Goal: Task Accomplishment & Management: Use online tool/utility

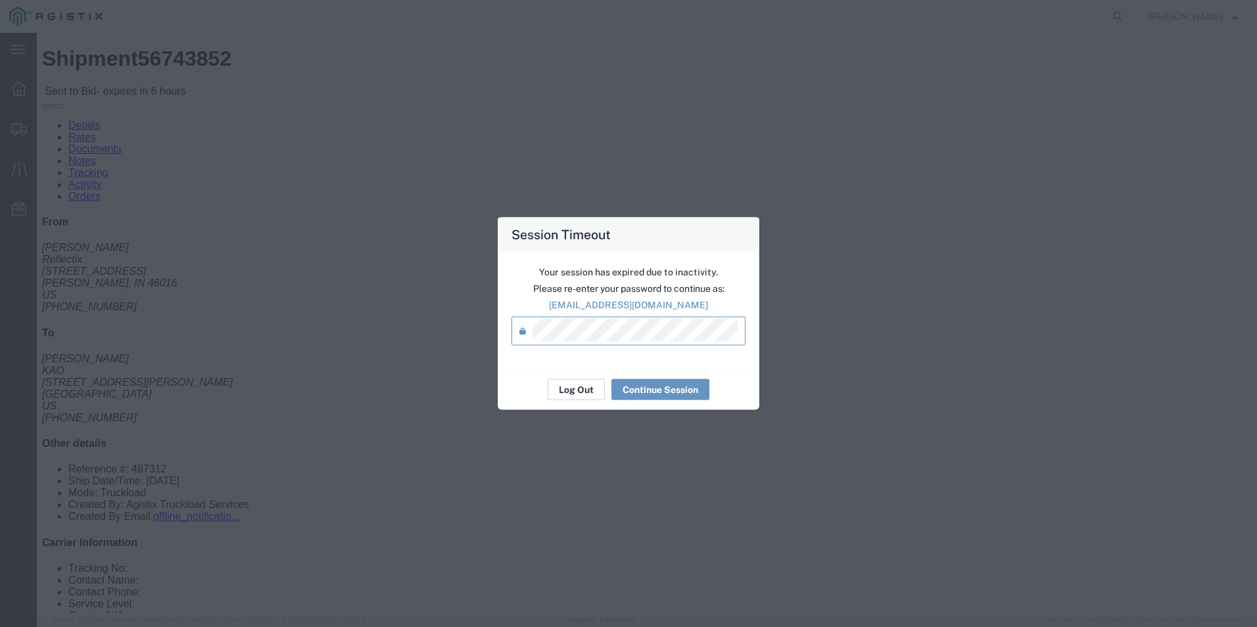
click at [582, 387] on button "Log Out" at bounding box center [575, 389] width 57 height 21
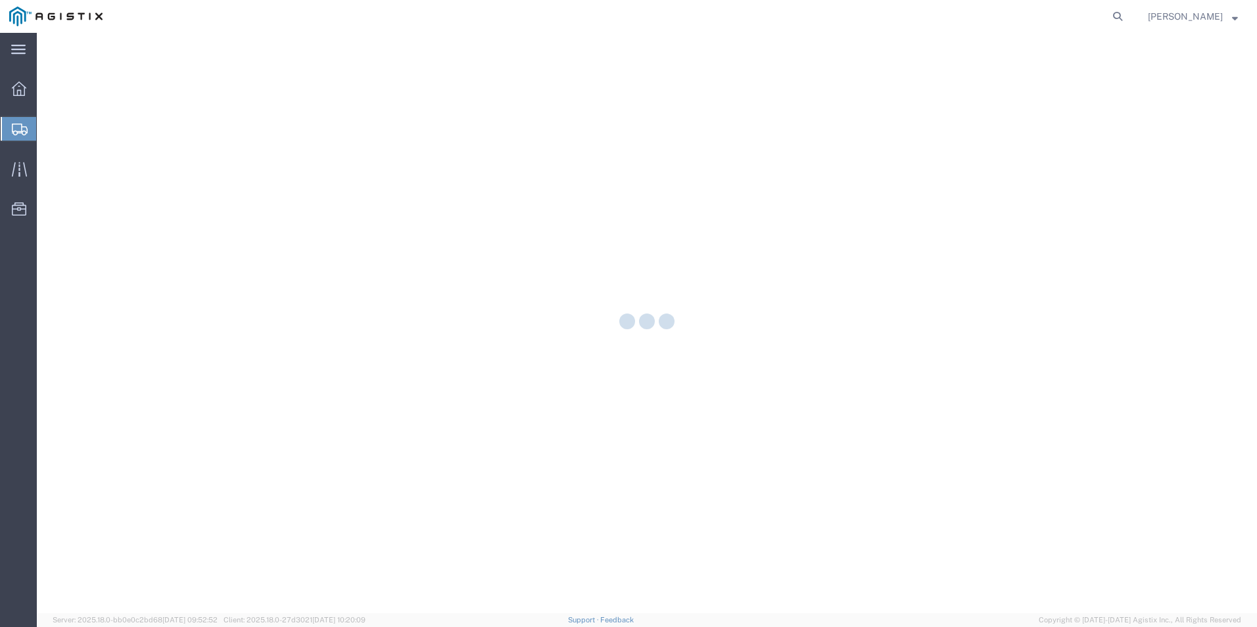
click at [992, 305] on div at bounding box center [647, 323] width 1220 height 580
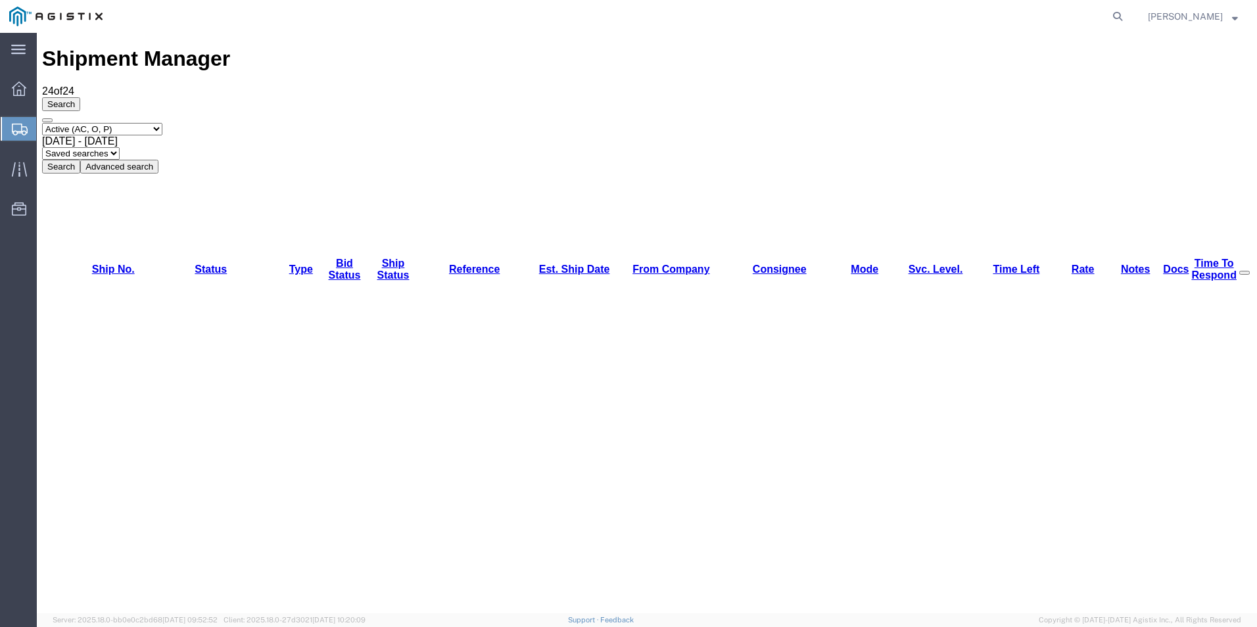
click at [992, 123] on div "Select status Active (AC, O, P) All Approved Awaiting Confirmation (AC) Booked …" at bounding box center [646, 148] width 1209 height 51
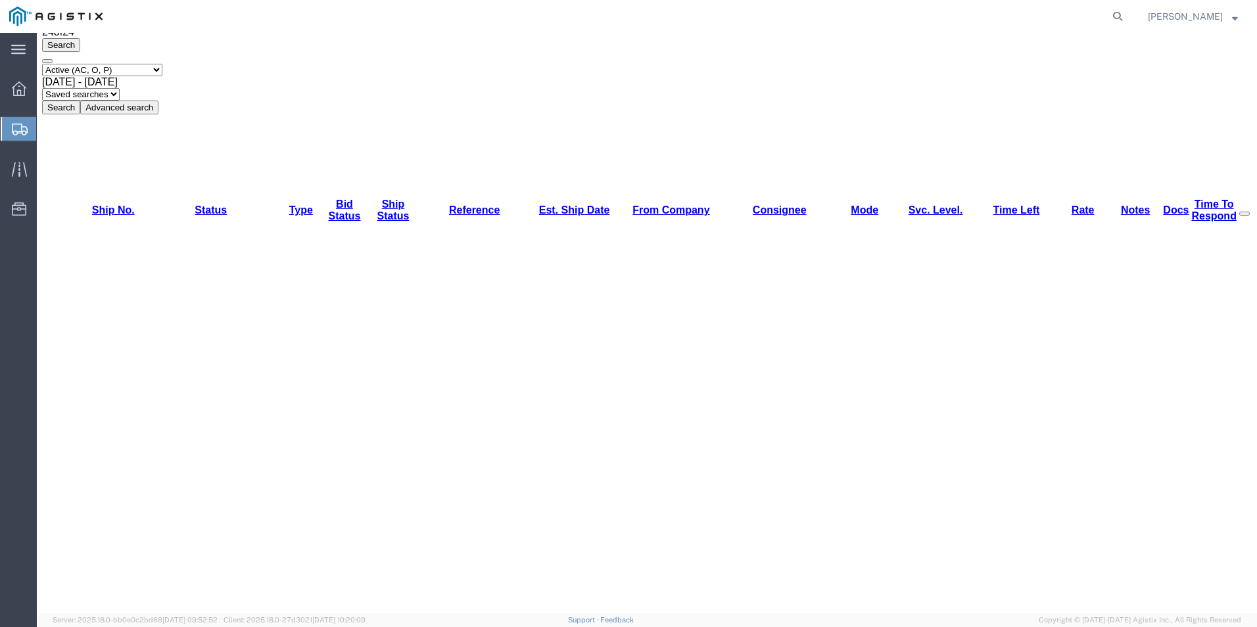
scroll to position [60, 0]
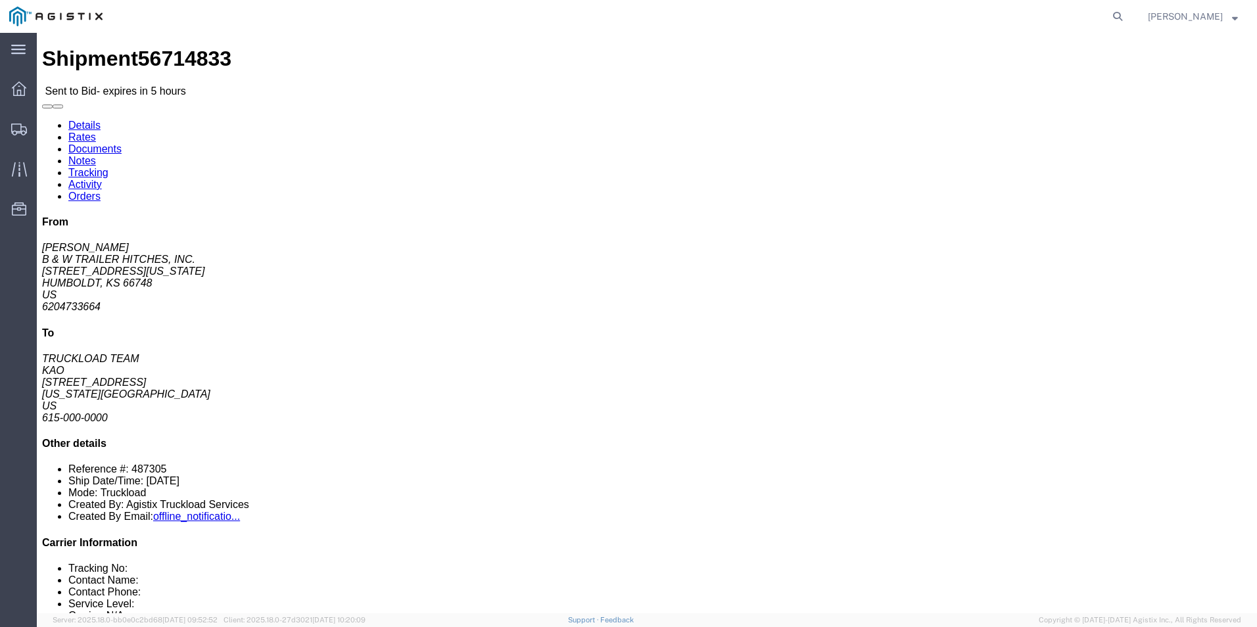
click button "button"
click link "Enter / Modify Bid"
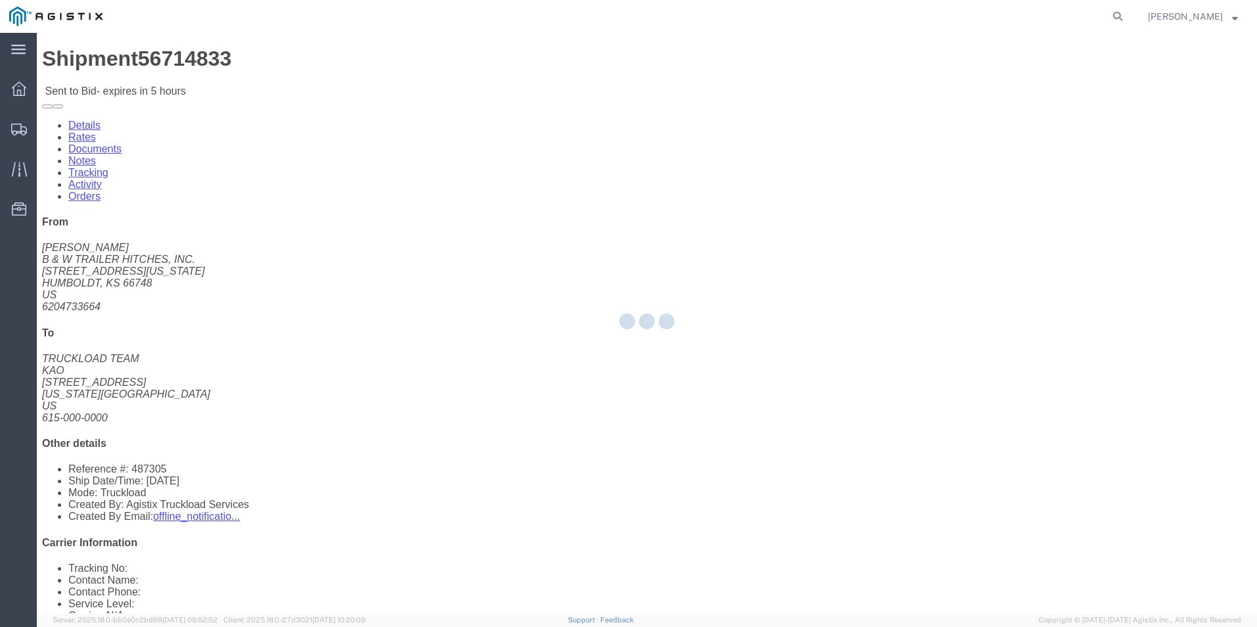
select select "18393"
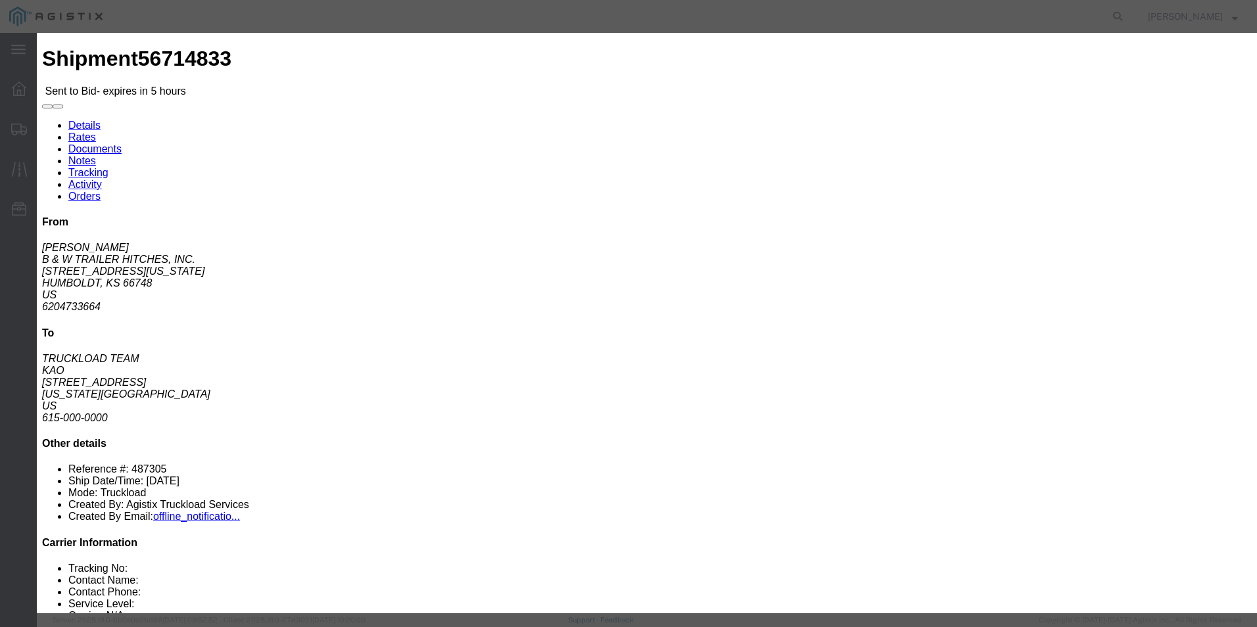
click select "Select Guaranteed Next Day Rail TL Standard 3 - 5 Day"
select select "38971"
click select "Select Guaranteed Next Day Rail TL Standard 3 - 5 Day"
click input "text"
type input "ITS BID"
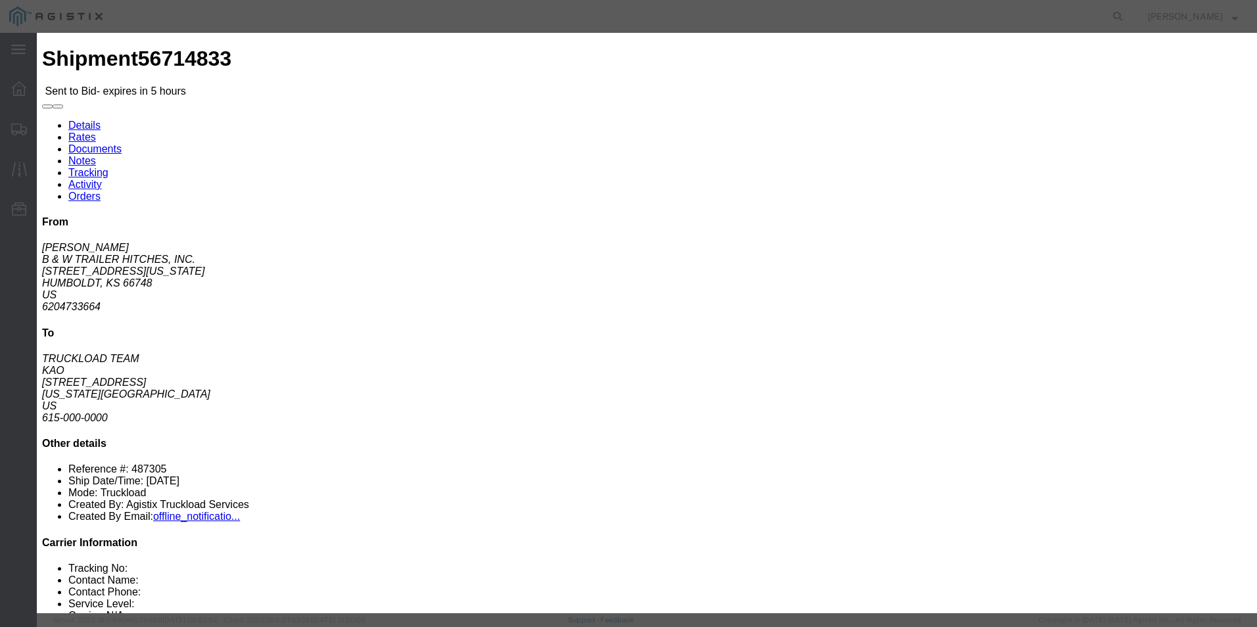
click select "Select Air Less than Truckload Multi-Leg Ocean Freight Rail Small Parcel Truckl…"
select select "TL"
click select "Select Air Less than Truckload Multi-Leg Ocean Freight Rail Small Parcel Truckl…"
click input "number"
type input "907"
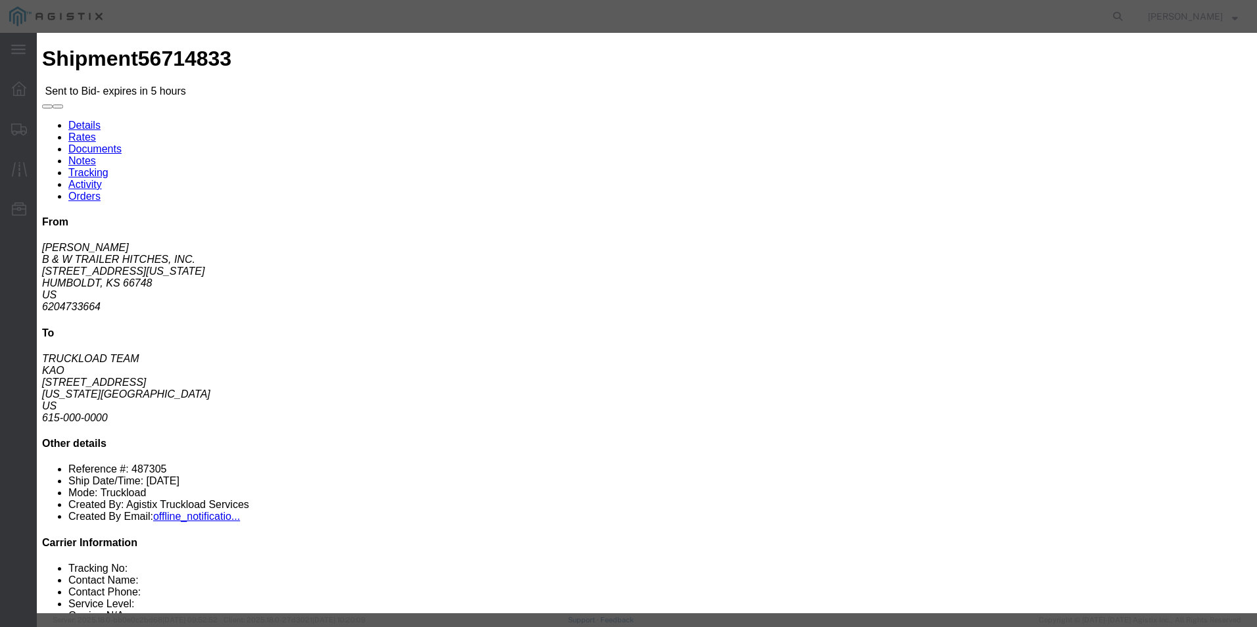
click button "Submit"
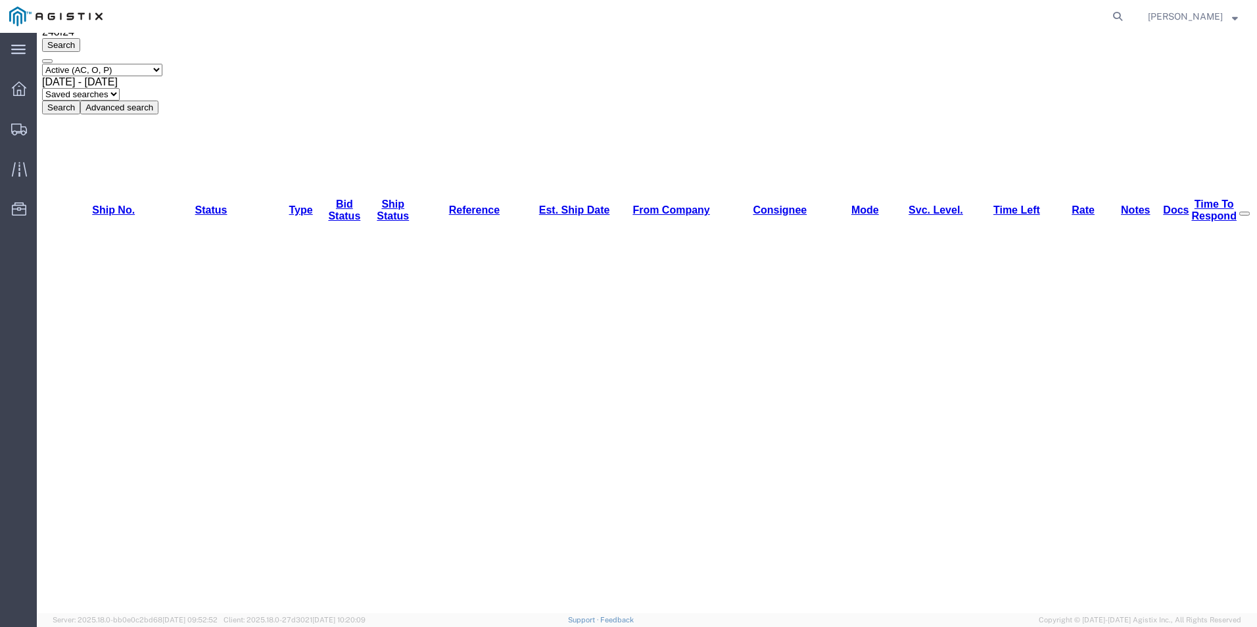
scroll to position [60, 0]
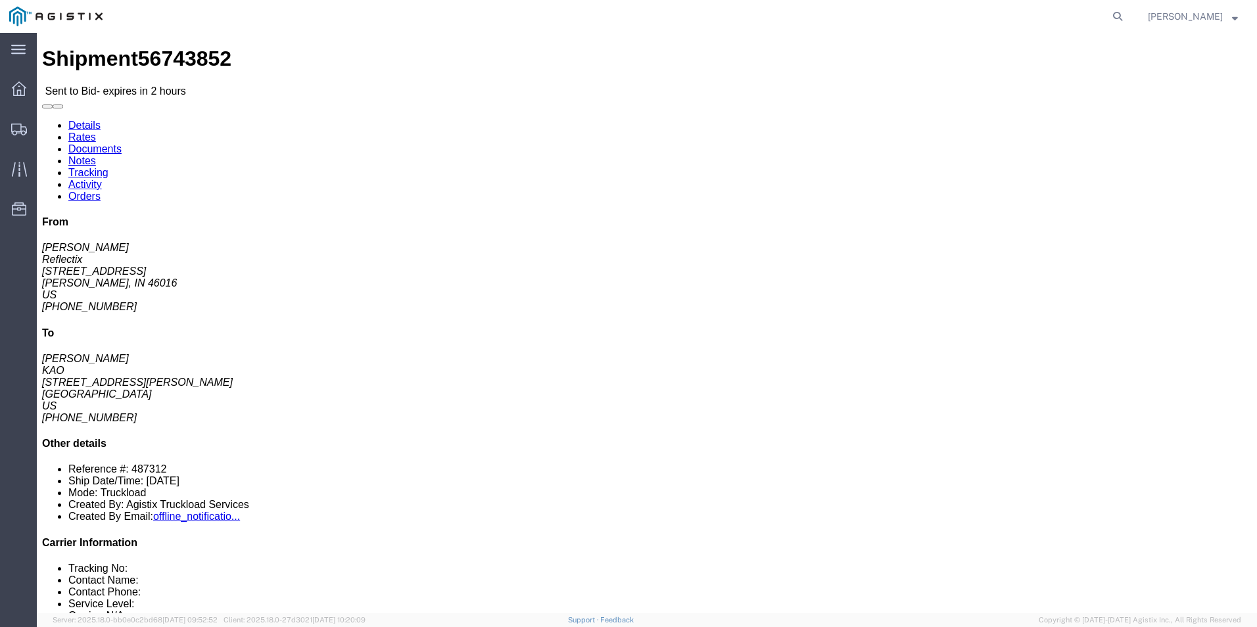
click button "button"
click link "Enter / Modify Bid"
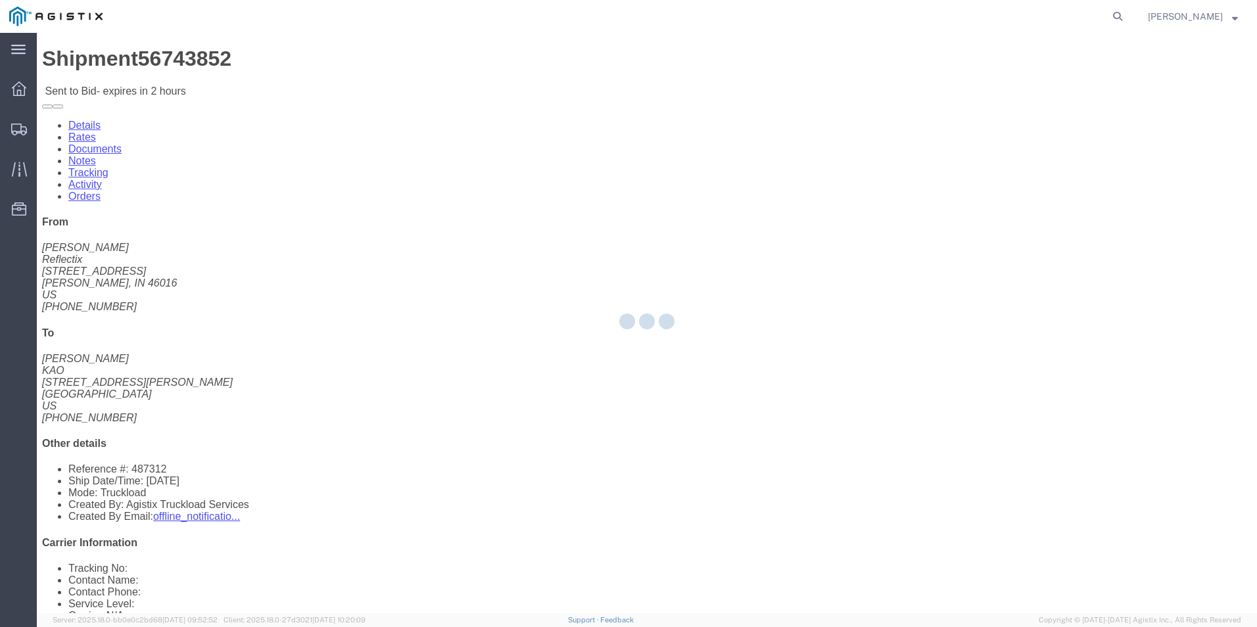
select select "18393"
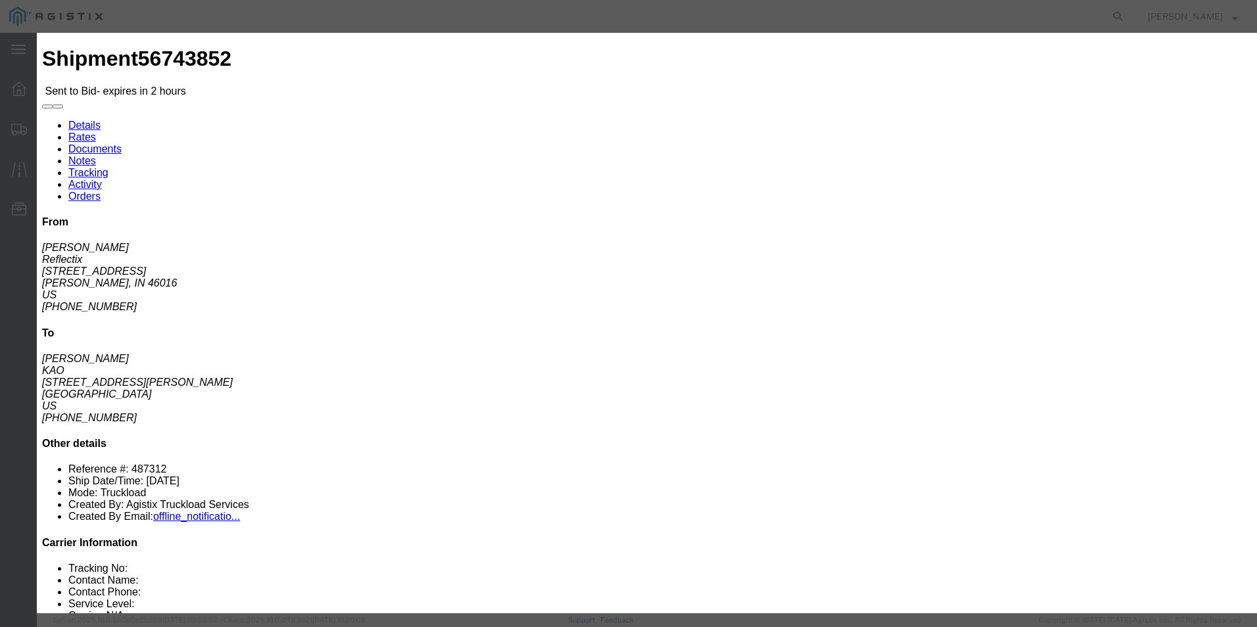
click select "Select Guaranteed Next Day Rail TL Standard 3 - 5 Day"
select select "38971"
click select "Select Guaranteed Next Day Rail TL Standard 3 - 5 Day"
click input "text"
type input "ITS BID"
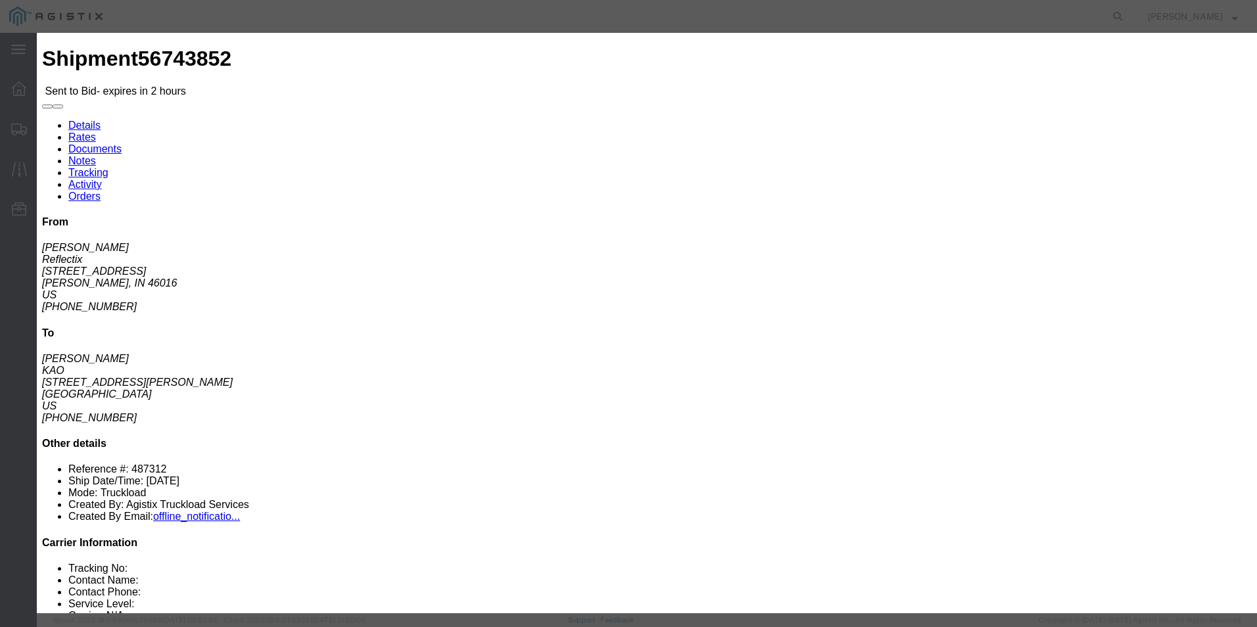
click select "Select Air Less than Truckload Multi-Leg Ocean Freight Rail Small Parcel Truckl…"
select select "TL"
click select "Select Air Less than Truckload Multi-Leg Ocean Freight Rail Small Parcel Truckl…"
click input "number"
type input "902"
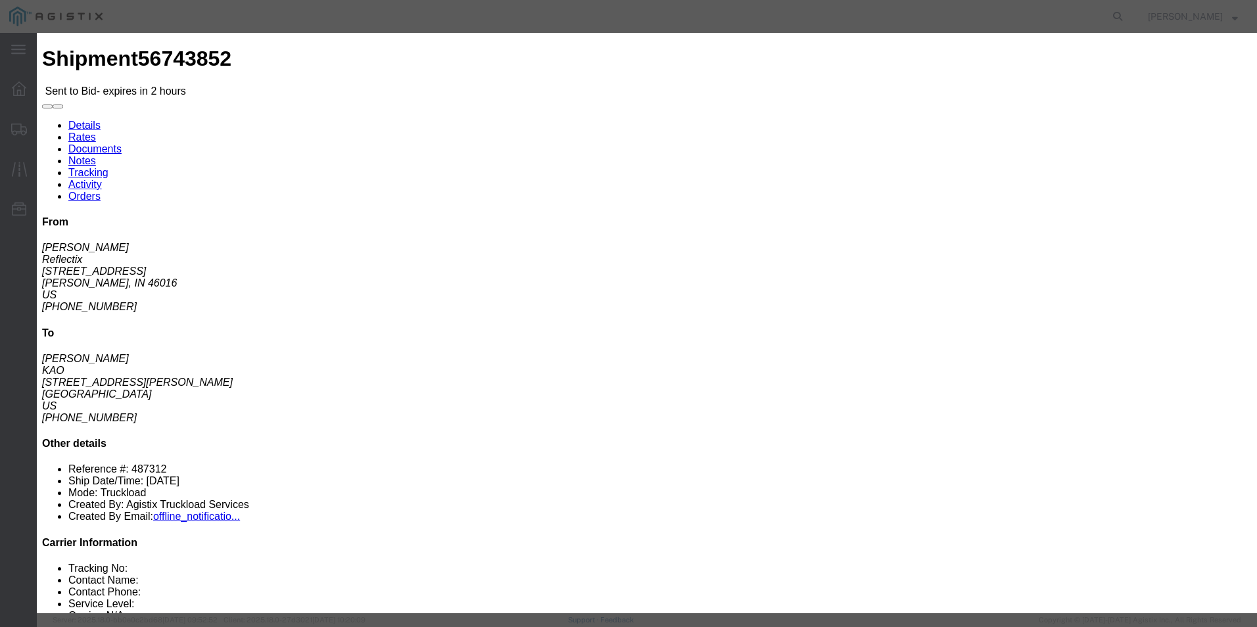
click button "Submit"
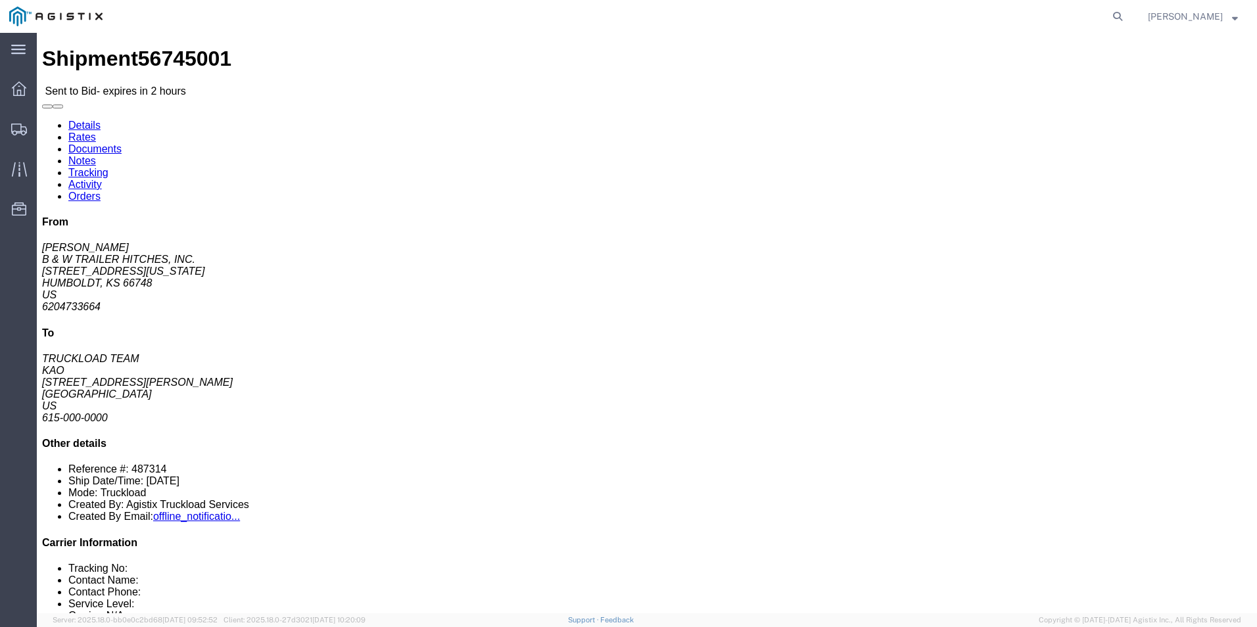
click at [741, 4] on agx-global-search at bounding box center [918, 16] width 421 height 33
click address "KAO (TRUCKLOAD TEAM) 8427 17950 Dix Toledo Highway Brownstown, MI 48193 United …"
